Goal: Task Accomplishment & Management: Use online tool/utility

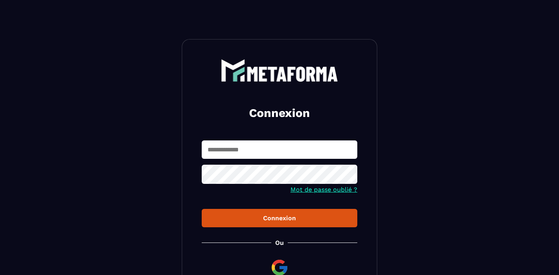
click at [251, 146] on input "text" at bounding box center [280, 149] width 156 height 18
type input "**********"
click at [293, 221] on div "Connexion" at bounding box center [279, 217] width 143 height 7
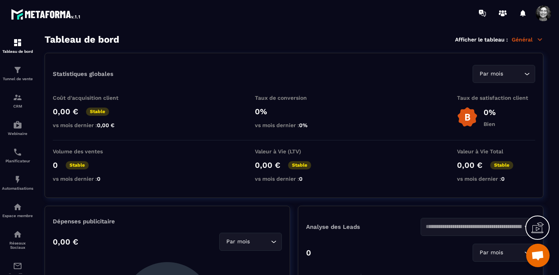
click at [537, 36] on icon at bounding box center [540, 39] width 7 height 7
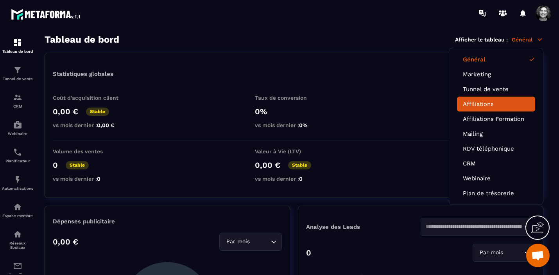
click at [482, 104] on link "Affiliations" at bounding box center [496, 104] width 66 height 7
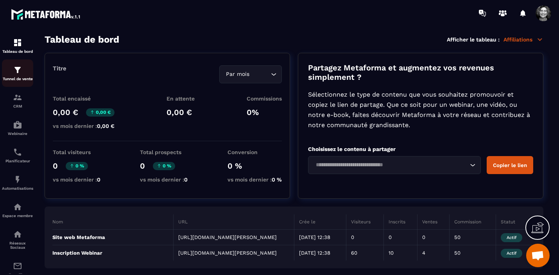
click at [19, 72] on img at bounding box center [17, 69] width 9 height 9
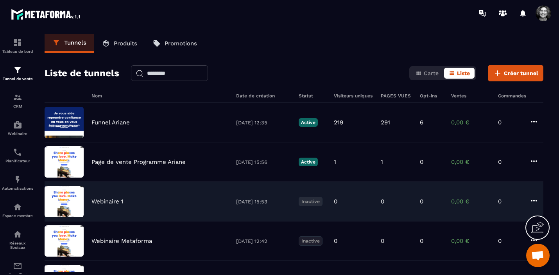
click at [129, 203] on div "Webinaire 1" at bounding box center [160, 201] width 137 height 7
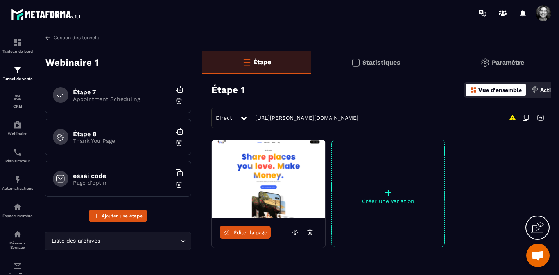
scroll to position [261, 0]
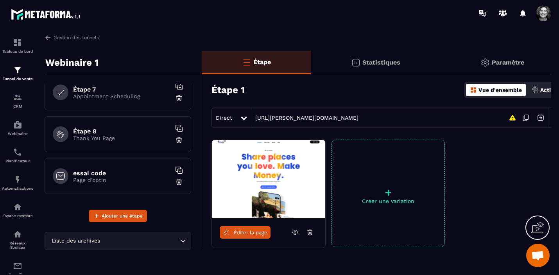
click at [94, 176] on h6 "essai code" at bounding box center [122, 172] width 98 height 7
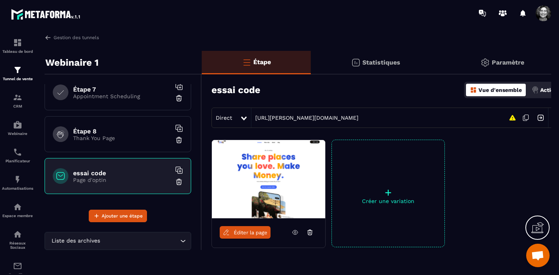
click at [245, 236] on link "Éditer la page" at bounding box center [245, 232] width 51 height 13
